Goal: Check status: Check status

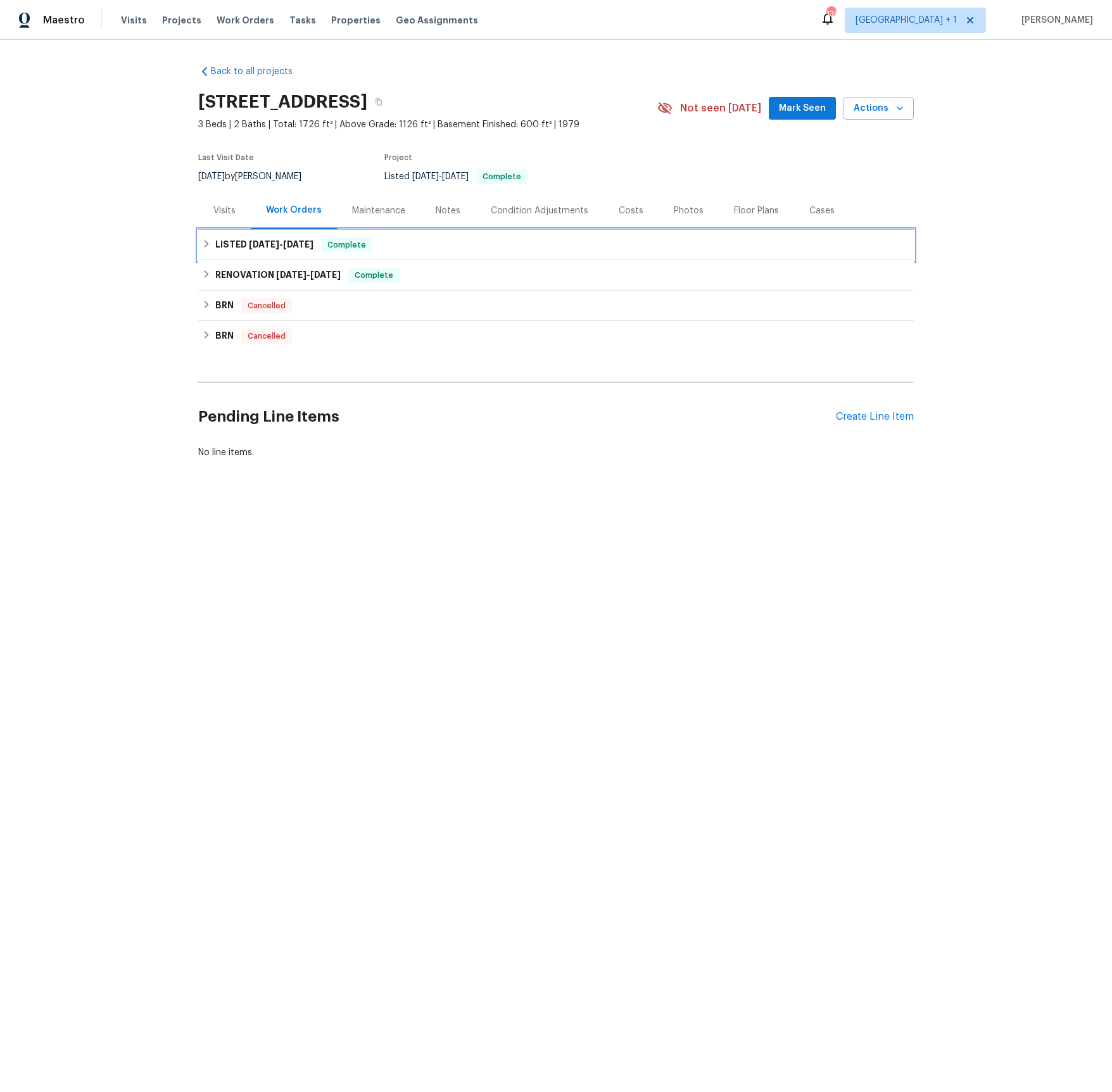
drag, startPoint x: 262, startPoint y: 241, endPoint x: 264, endPoint y: 248, distance: 7.3
click at [262, 241] on span "[DATE]" at bounding box center [264, 244] width 30 height 9
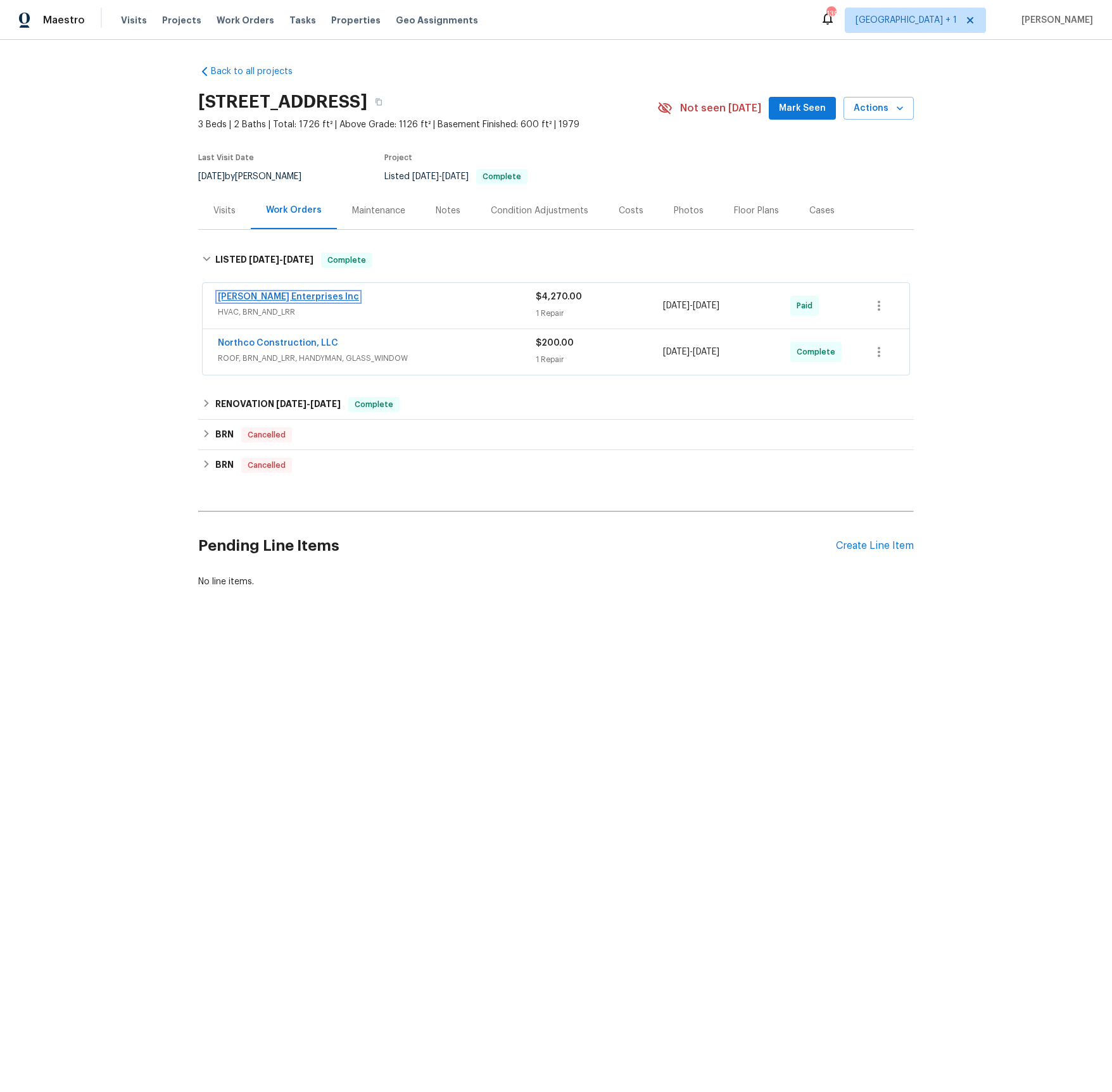
click at [292, 301] on link "[PERSON_NAME] Enterprises Inc" at bounding box center [288, 297] width 141 height 9
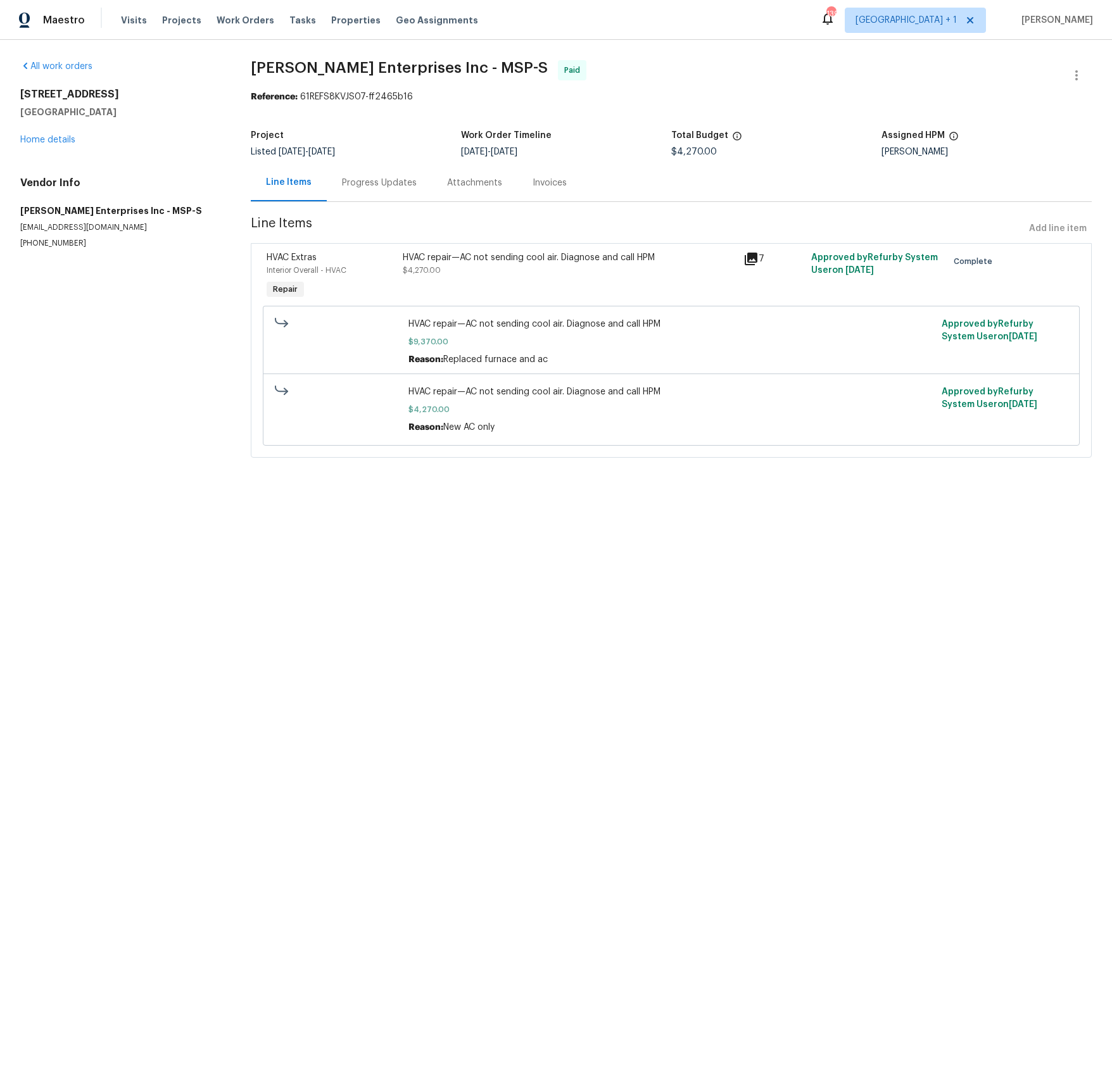
click at [394, 186] on div "Progress Updates" at bounding box center [379, 183] width 75 height 13
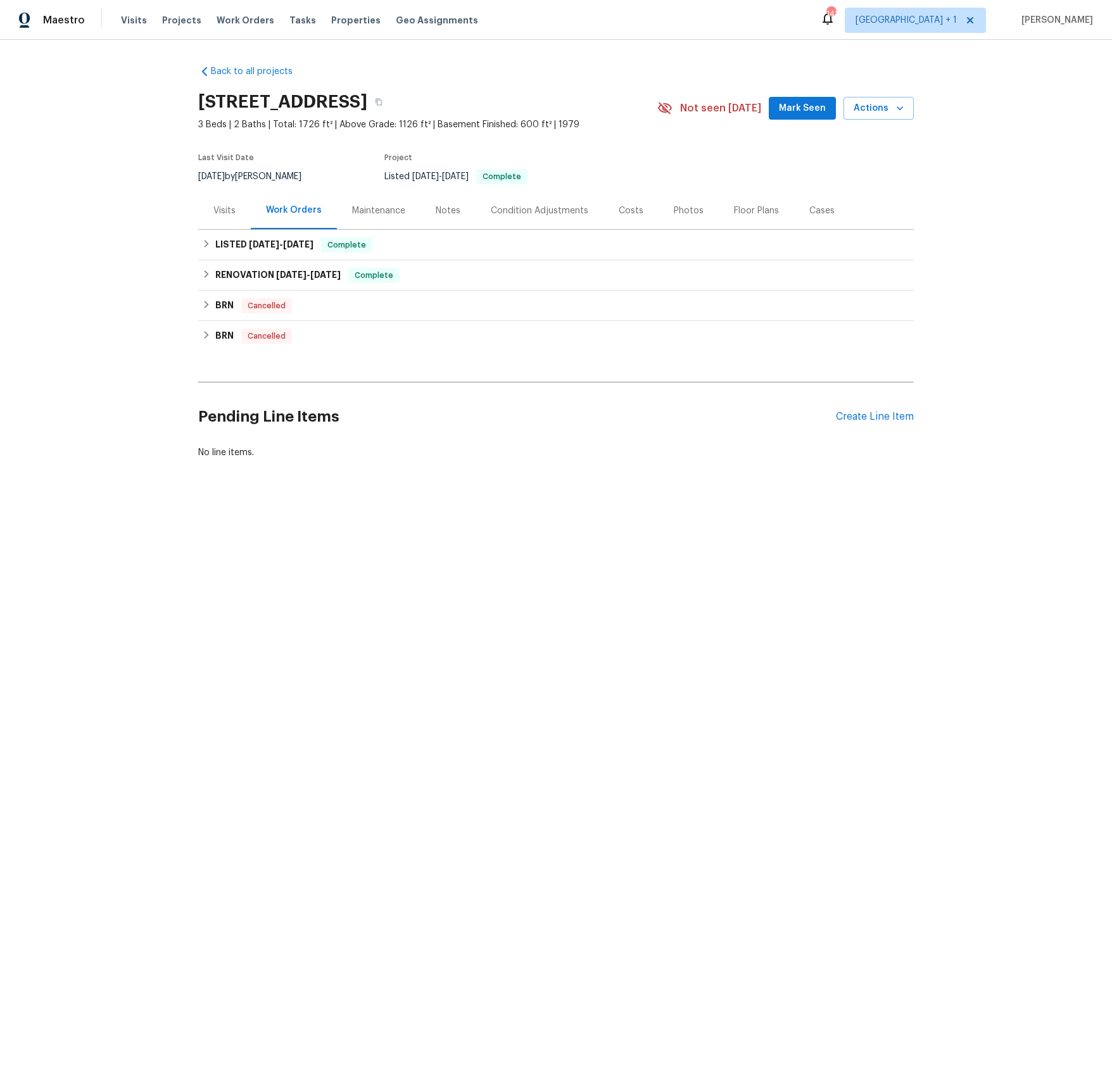
click at [229, 207] on div "Visits" at bounding box center [224, 211] width 22 height 13
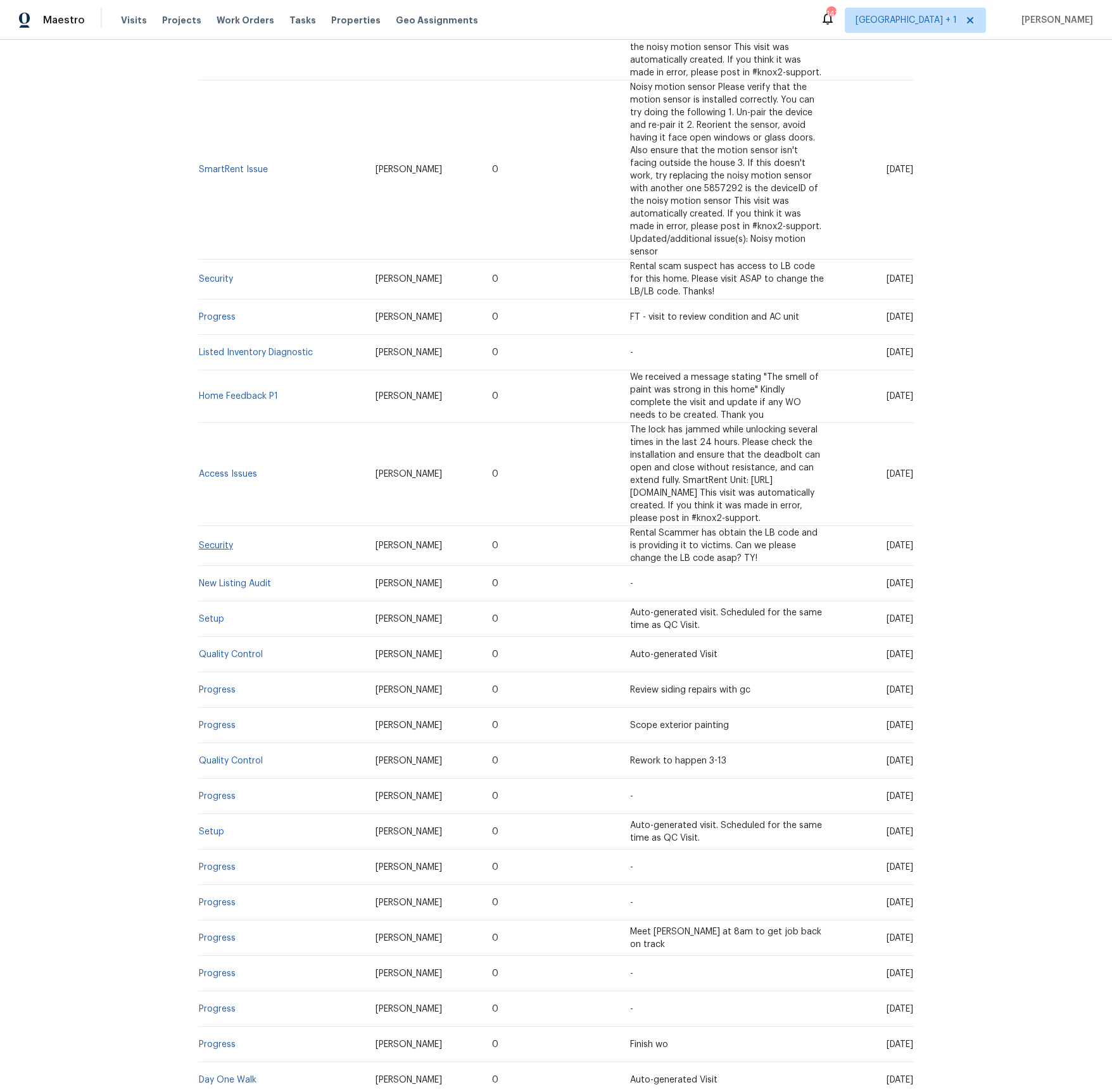
scroll to position [402, 0]
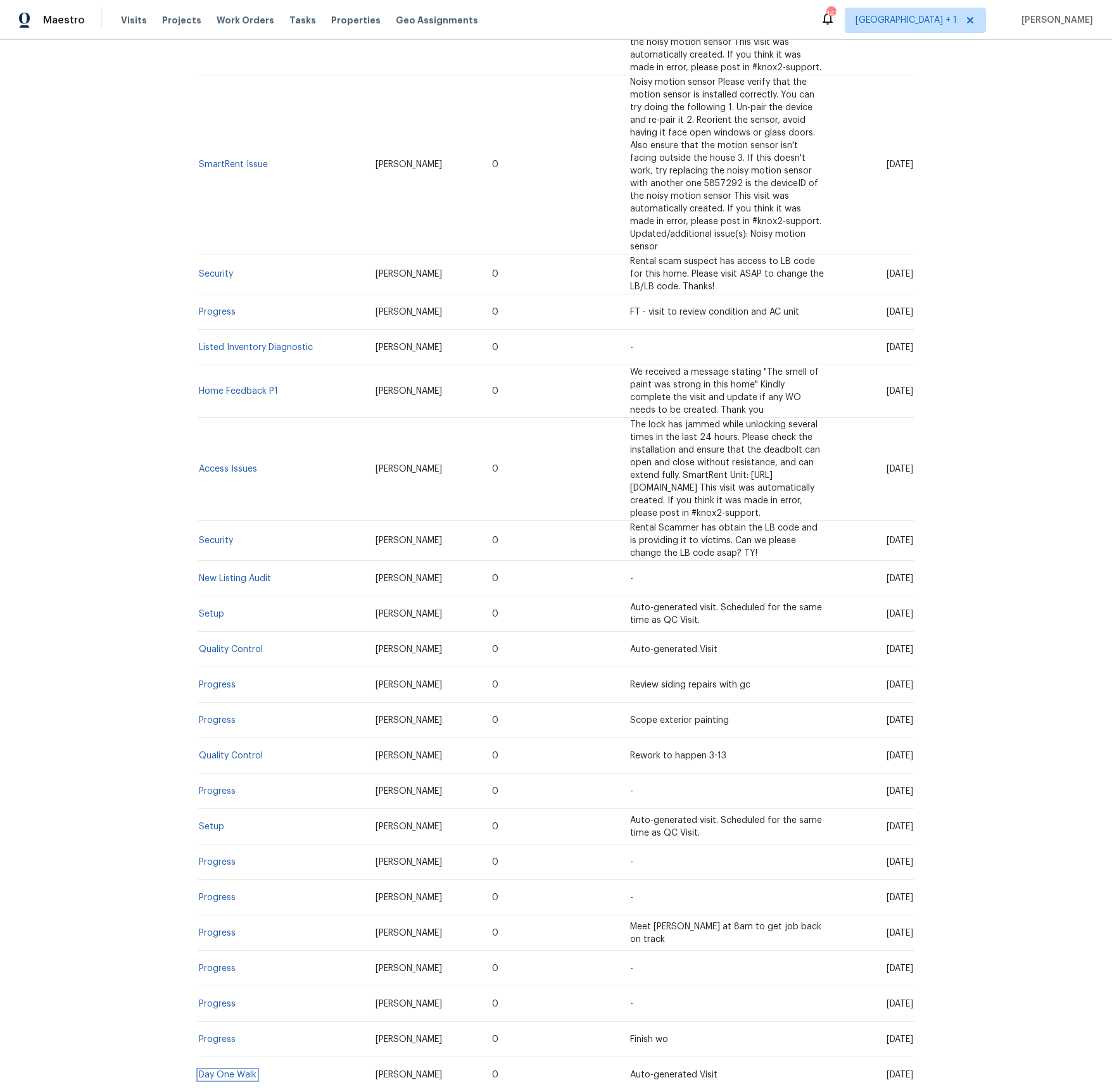
drag, startPoint x: 226, startPoint y: 951, endPoint x: 281, endPoint y: 867, distance: 100.4
click at [226, 1071] on link "Day One Walk" at bounding box center [227, 1075] width 57 height 9
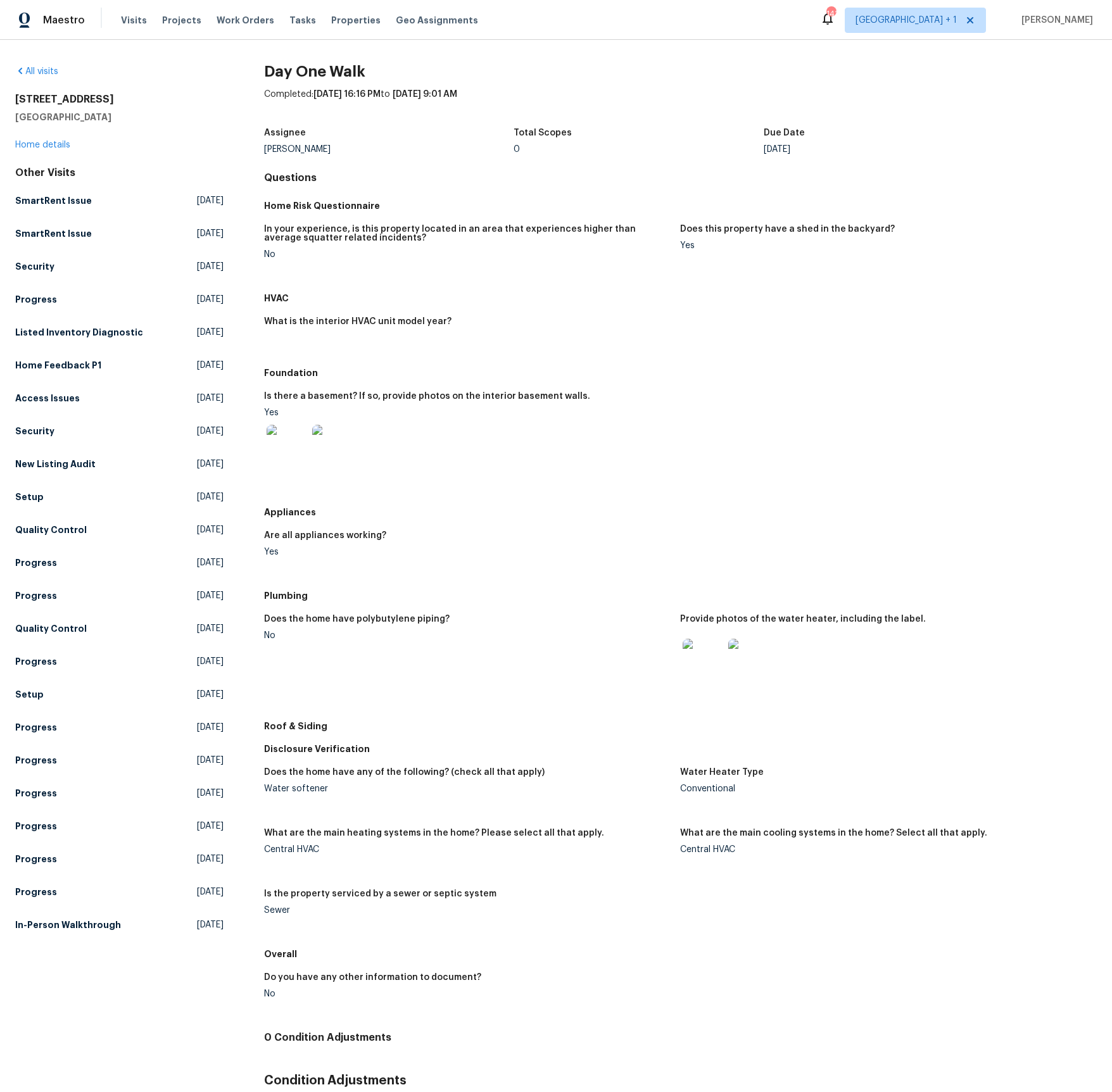
click at [754, 664] on img at bounding box center [748, 659] width 41 height 41
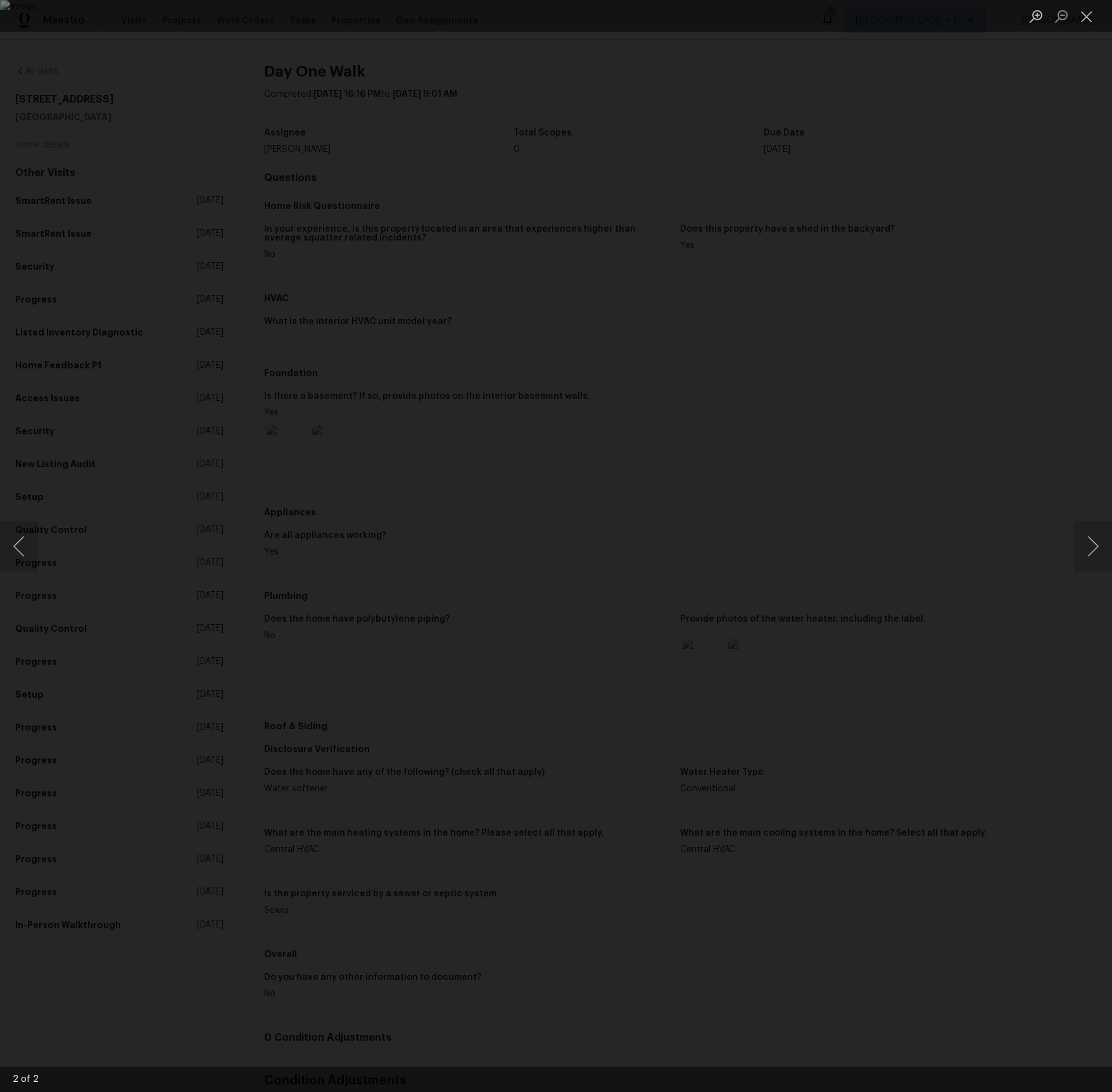
click at [190, 183] on div "Lightbox" at bounding box center [556, 546] width 1112 height 1092
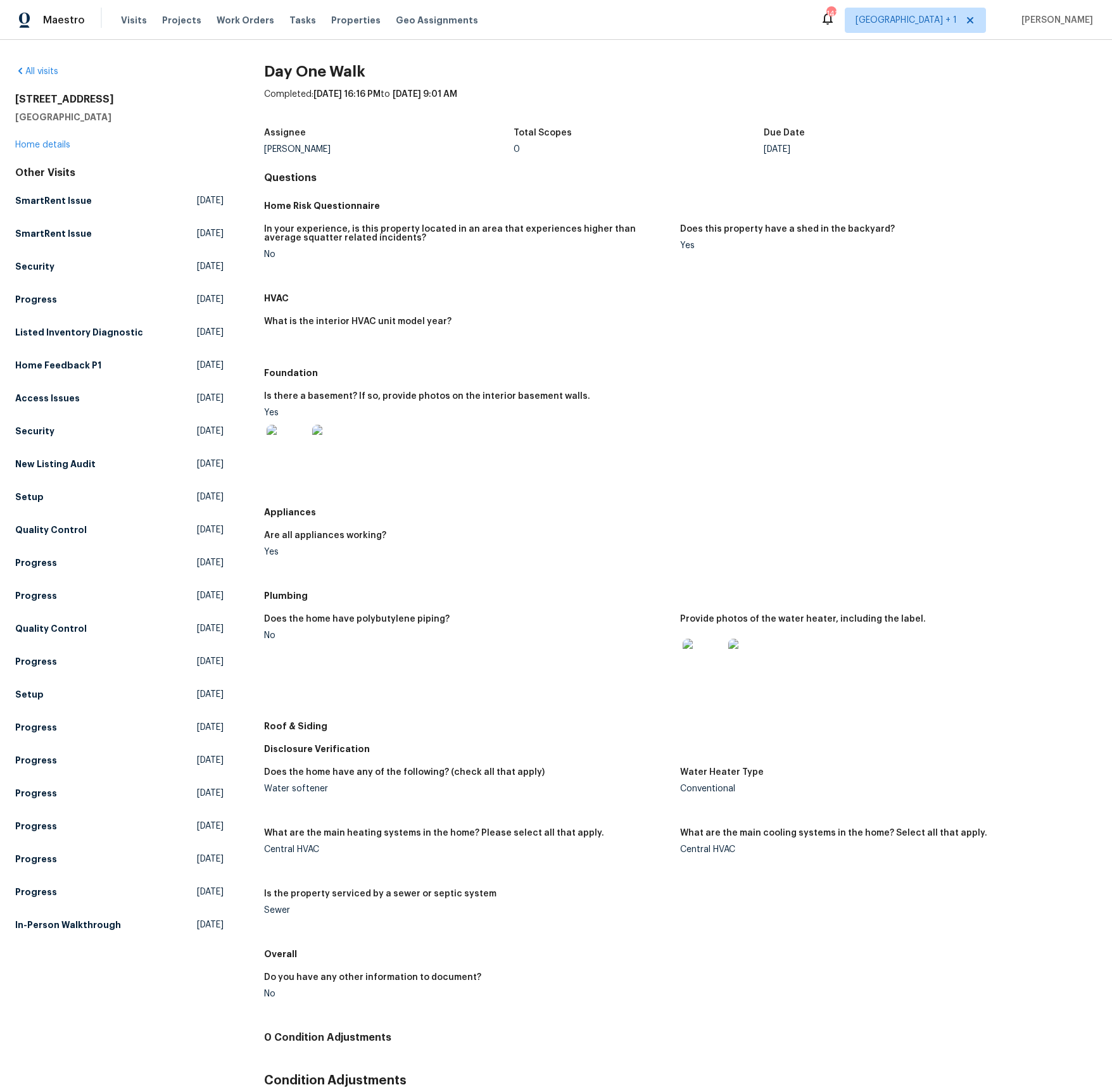
drag, startPoint x: 190, startPoint y: 183, endPoint x: 157, endPoint y: 154, distance: 43.9
click at [180, 175] on div "Lightbox" at bounding box center [556, 546] width 1112 height 1092
click at [35, 70] on link "All visits" at bounding box center [37, 72] width 43 height 9
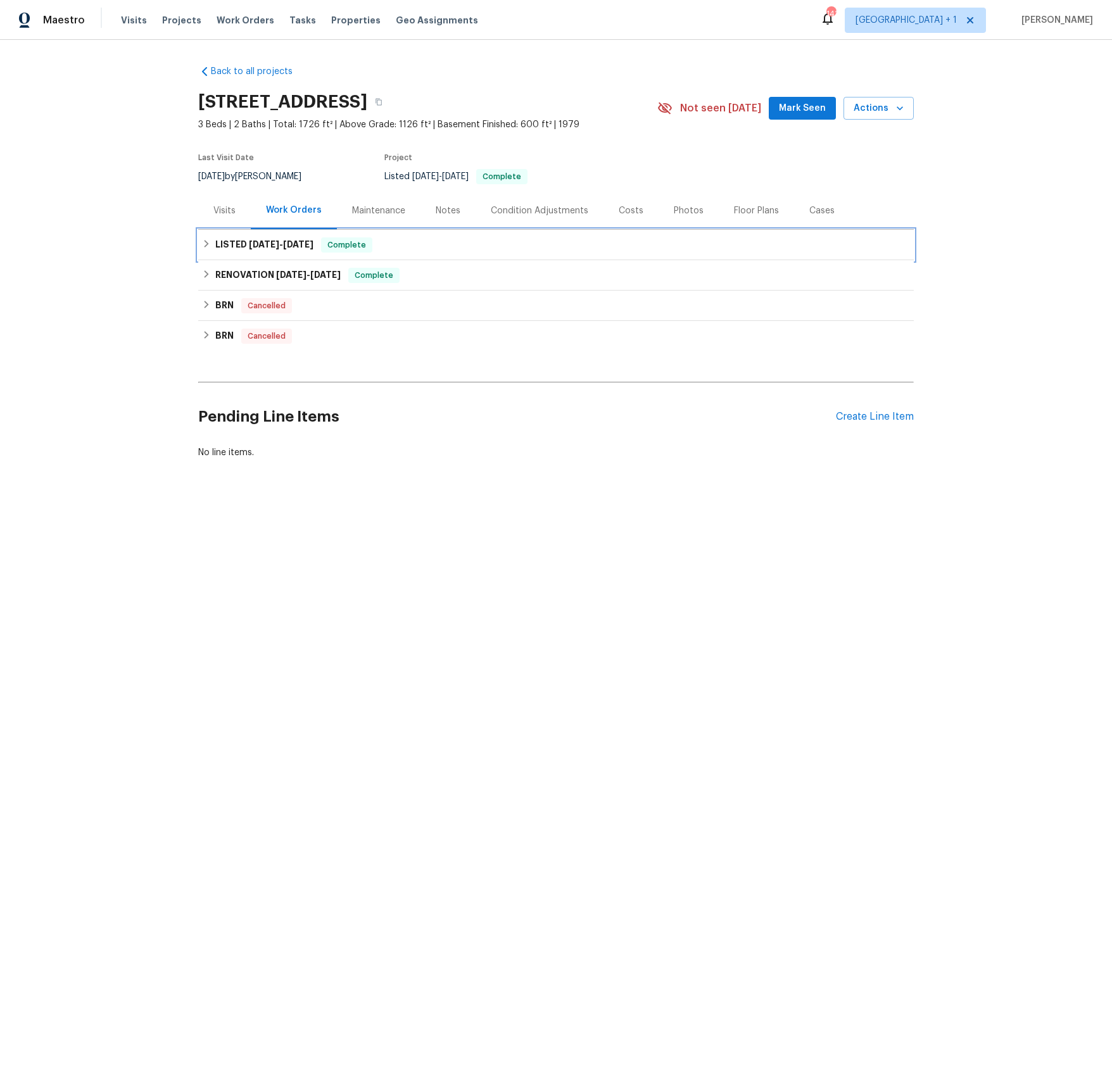
click at [256, 249] on span "[DATE]" at bounding box center [264, 244] width 30 height 9
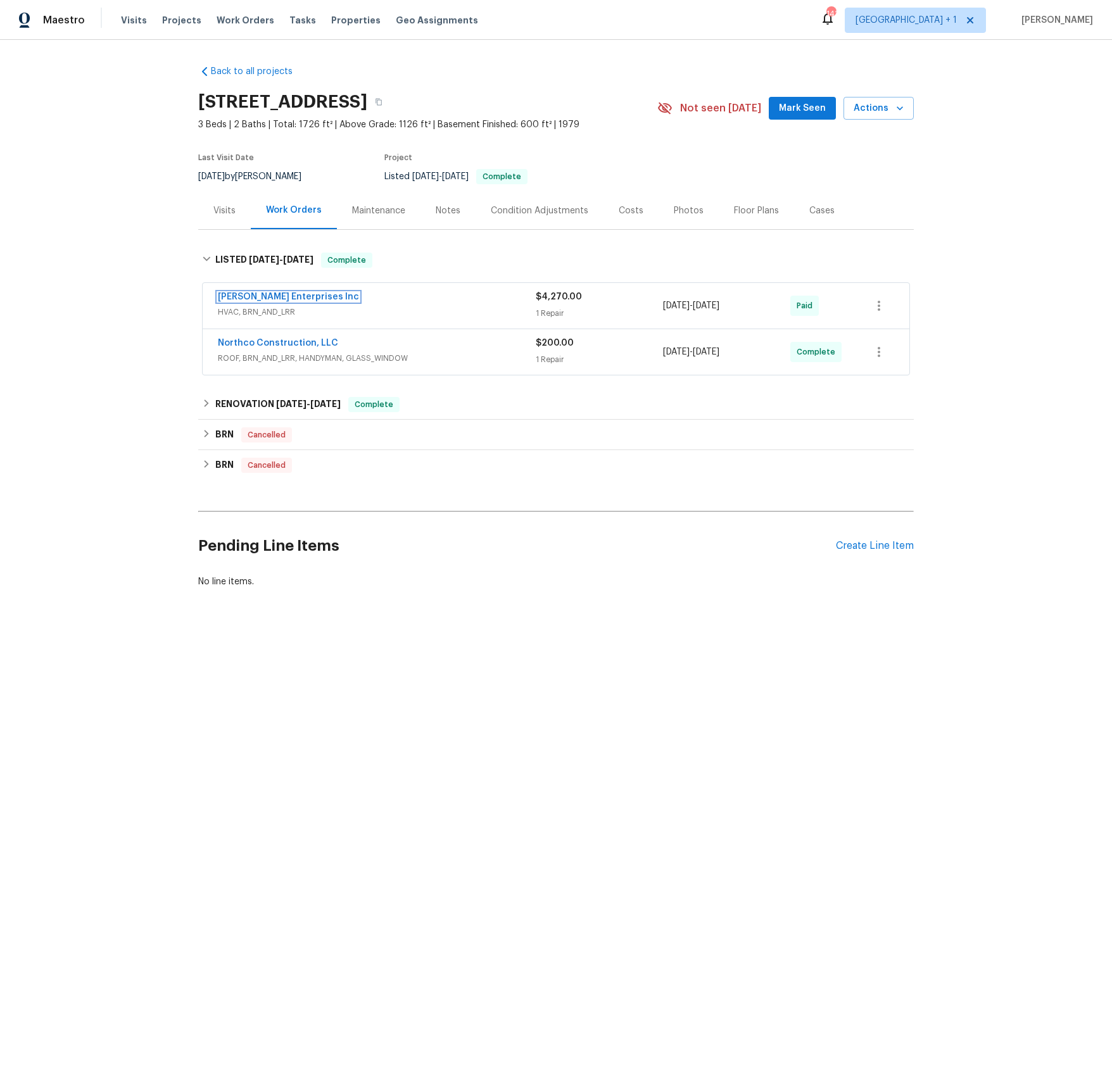
click at [257, 299] on link "[PERSON_NAME] Enterprises Inc" at bounding box center [288, 297] width 141 height 9
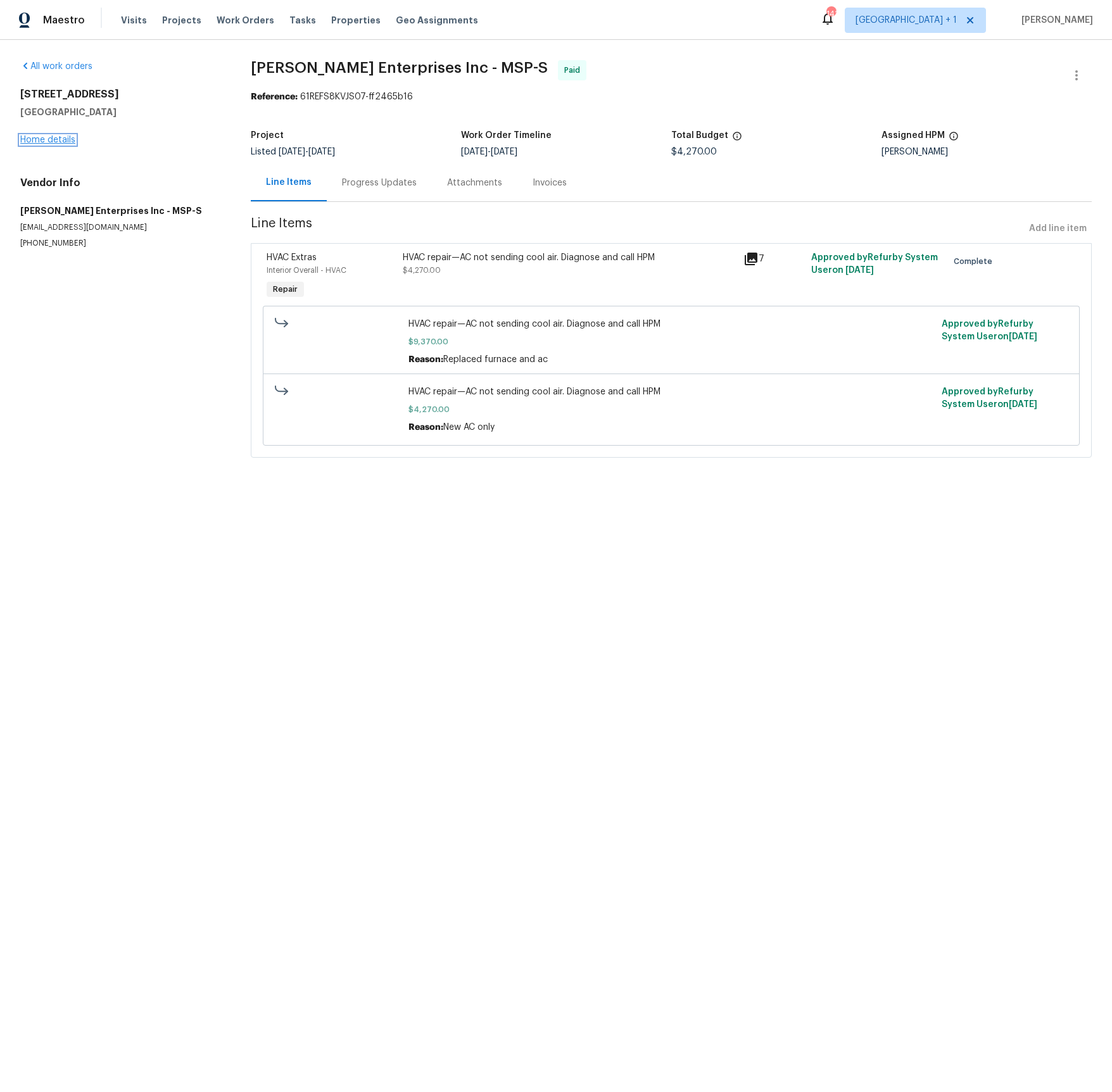
click at [59, 141] on link "Home details" at bounding box center [47, 140] width 55 height 9
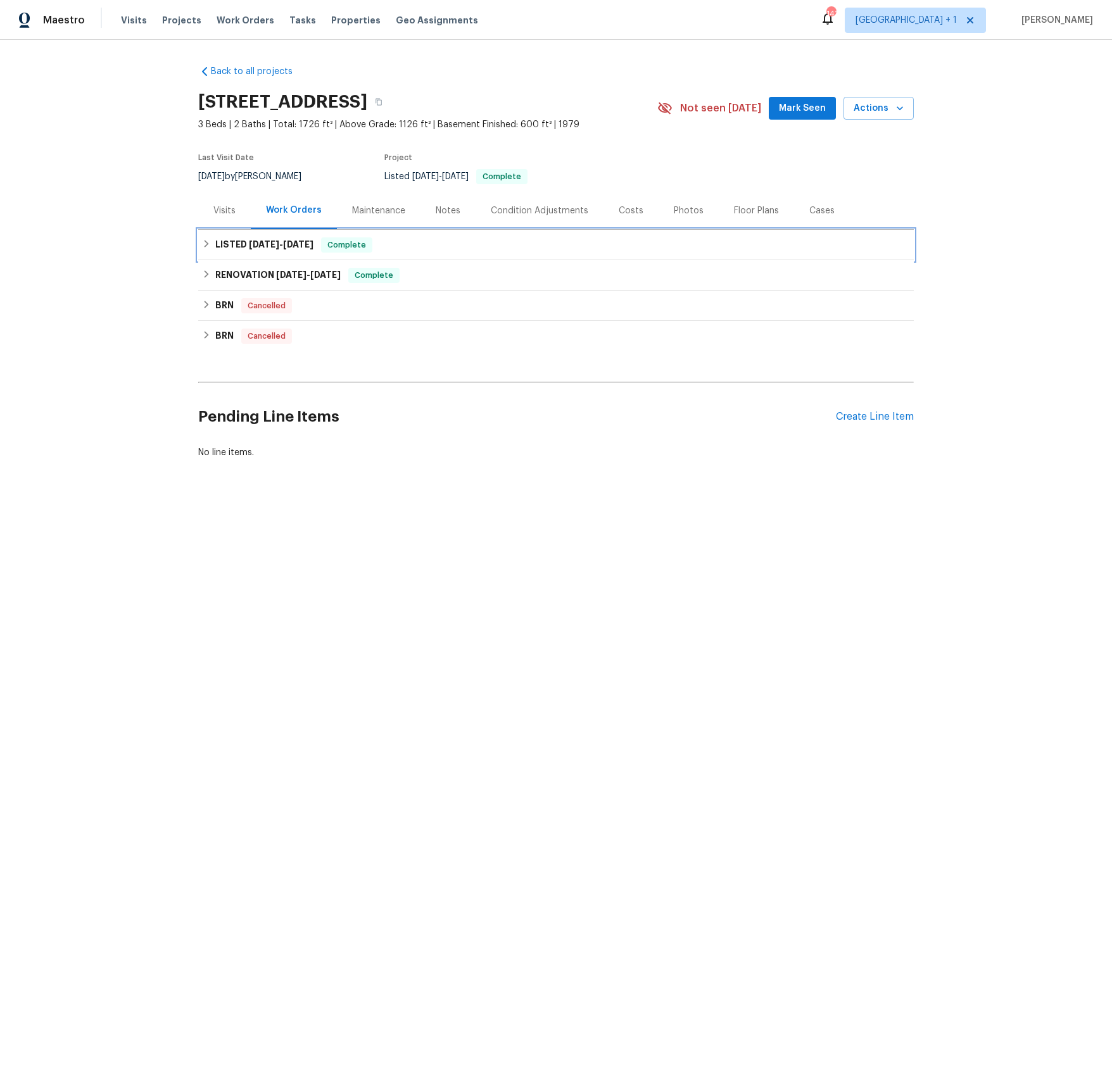
click at [243, 242] on h6 "LISTED 4/22/25 - 7/11/25" at bounding box center [264, 245] width 98 height 15
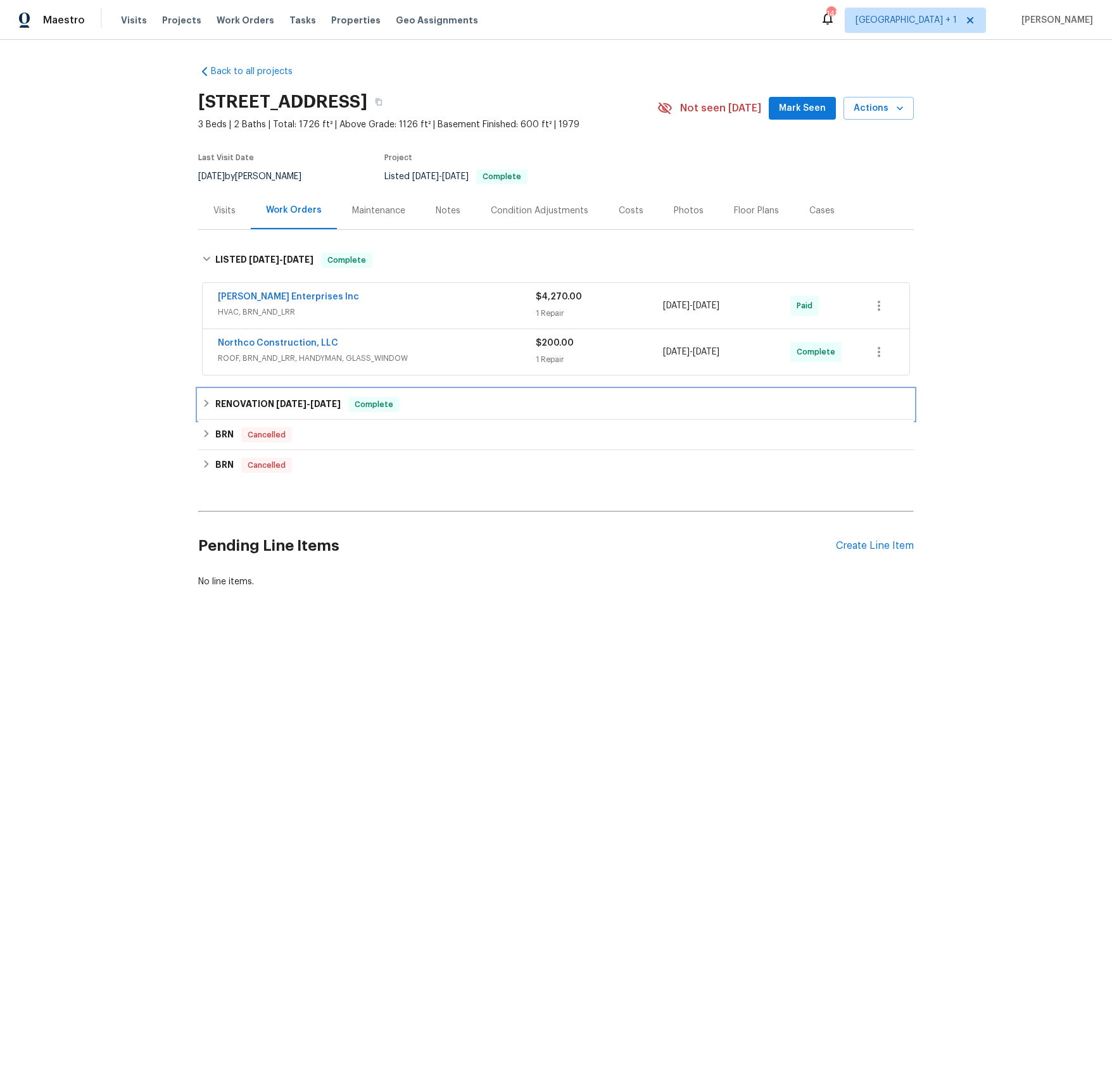
drag, startPoint x: 293, startPoint y: 403, endPoint x: 304, endPoint y: 404, distance: 11.0
click at [293, 403] on span "[DATE]" at bounding box center [291, 404] width 30 height 9
